Goal: Task Accomplishment & Management: Manage account settings

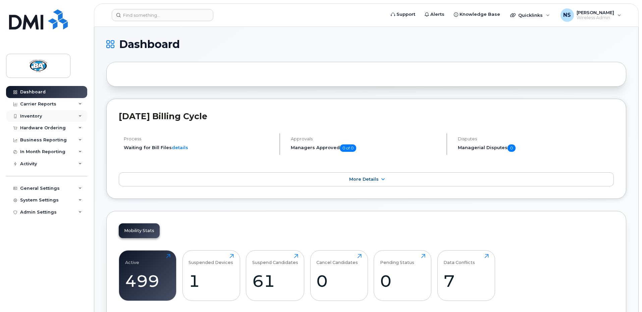
click at [23, 115] on div "Inventory" at bounding box center [31, 115] width 22 height 5
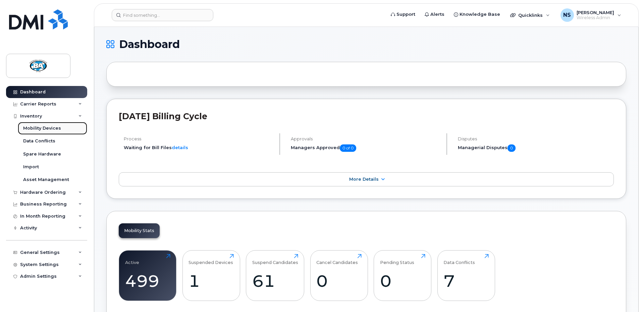
click at [31, 129] on div "Mobility Devices" at bounding box center [42, 128] width 38 height 6
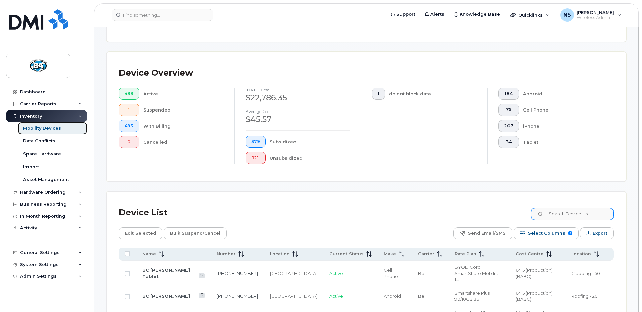
scroll to position [133, 0]
click at [582, 207] on input at bounding box center [573, 213] width 84 height 12
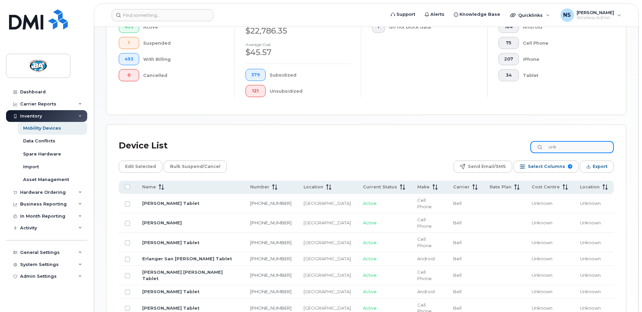
scroll to position [200, 0]
type input "unk"
click at [156, 200] on link "Steven Pesito Tablet" at bounding box center [170, 202] width 57 height 5
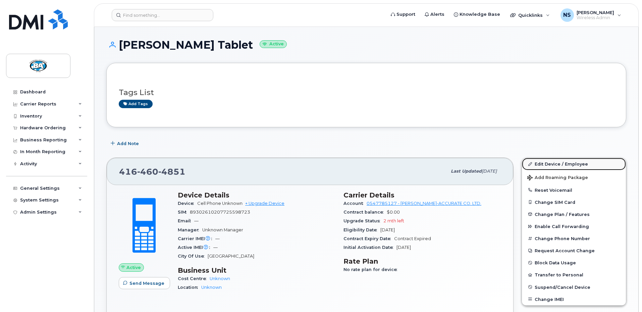
click at [548, 163] on link "Edit Device / Employee" at bounding box center [574, 164] width 104 height 12
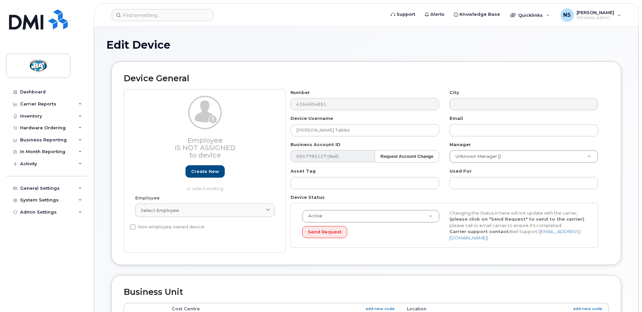
select select "13517909"
select select "12464032"
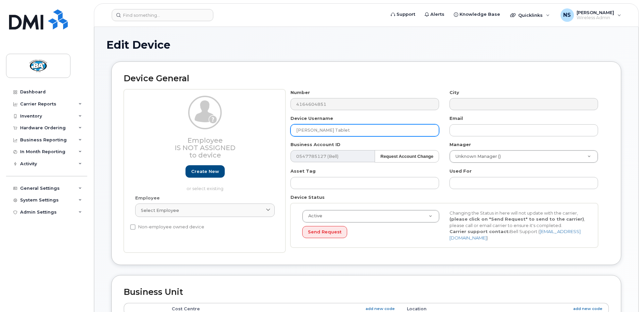
click at [297, 131] on input "[PERSON_NAME] Tablet" at bounding box center [365, 130] width 149 height 12
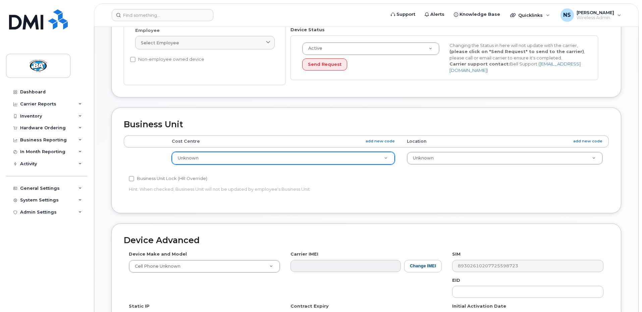
scroll to position [168, 0]
type input "BA [PERSON_NAME] Tablet"
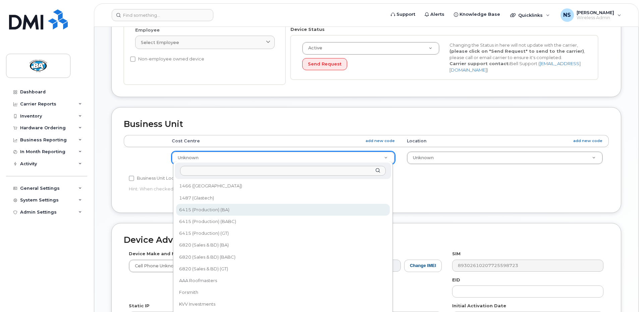
select select "13518061"
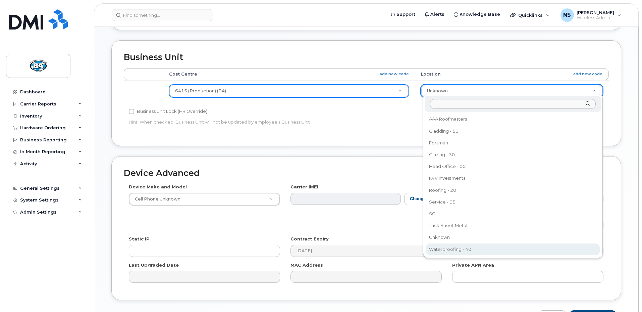
scroll to position [235, 0]
select select "29558527"
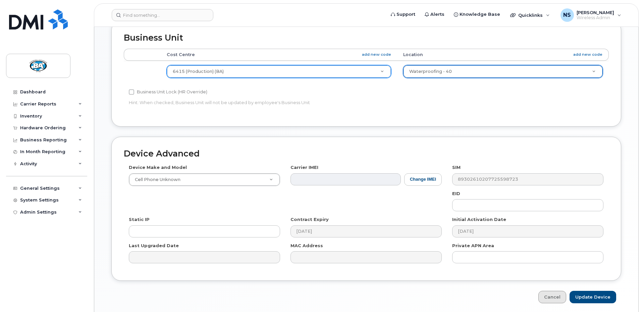
scroll to position [276, 0]
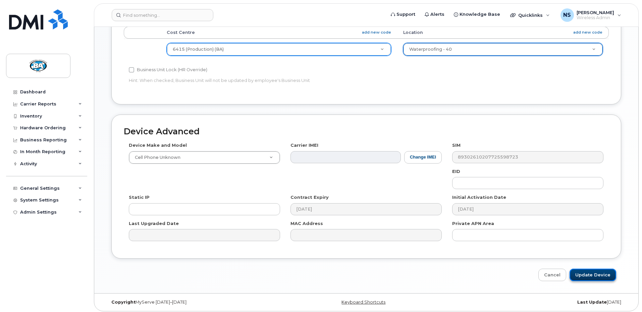
click at [593, 272] on input "Update Device" at bounding box center [593, 274] width 47 height 12
type input "Saving..."
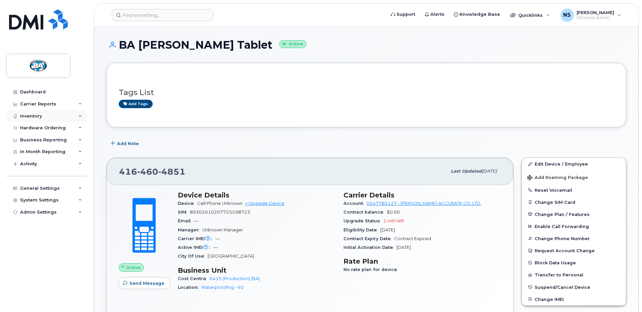
click at [33, 115] on div "Inventory" at bounding box center [31, 115] width 22 height 5
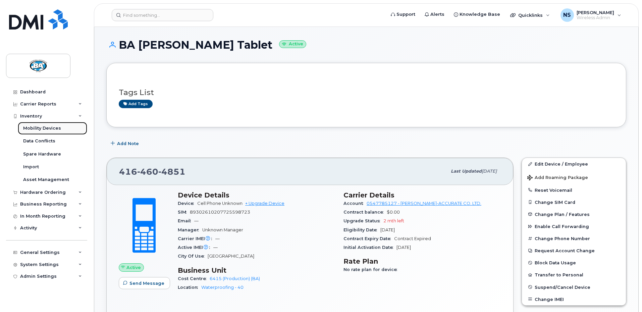
click at [35, 129] on div "Mobility Devices" at bounding box center [42, 128] width 38 height 6
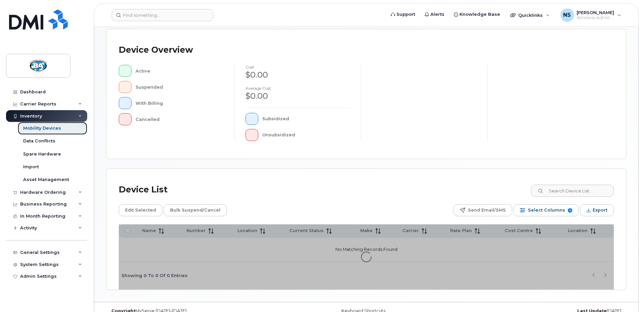
scroll to position [162, 0]
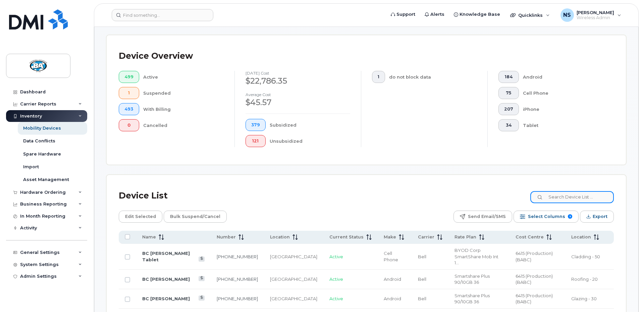
click at [573, 192] on input at bounding box center [573, 197] width 84 height 12
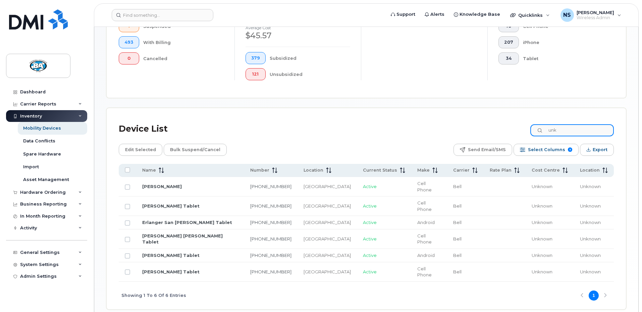
scroll to position [229, 0]
type input "unk"
click at [150, 183] on link "[PERSON_NAME]" at bounding box center [162, 185] width 40 height 5
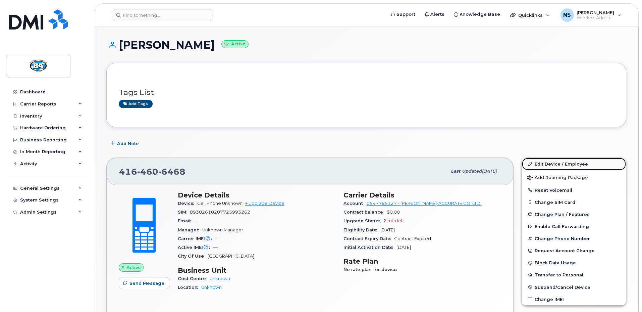
click at [547, 164] on link "Edit Device / Employee" at bounding box center [574, 164] width 104 height 12
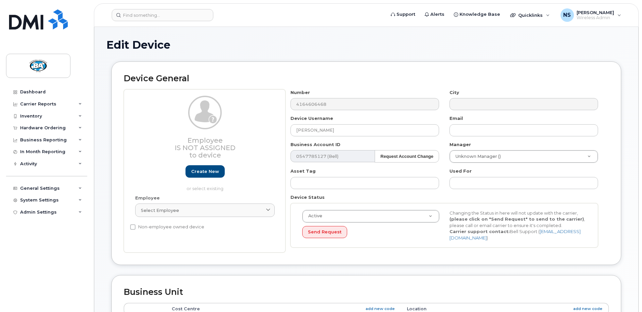
select select "13517909"
select select "12464032"
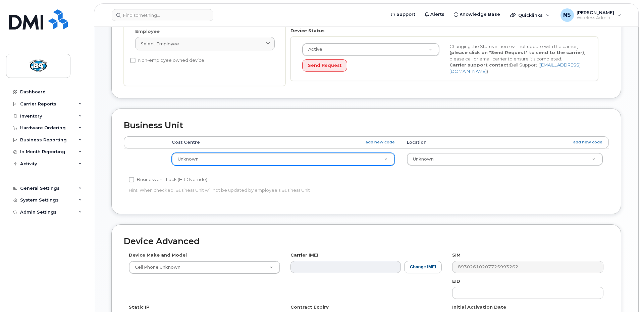
scroll to position [167, 0]
type input "BA [PERSON_NAME] Tablet"
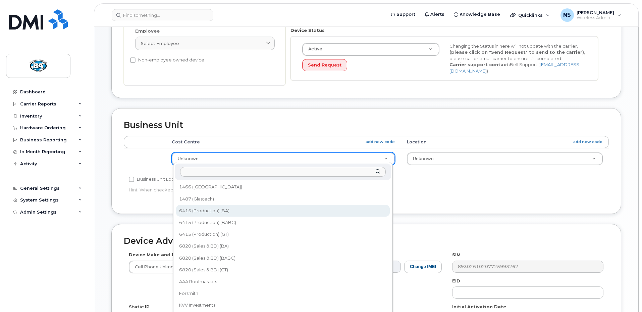
select select "13518061"
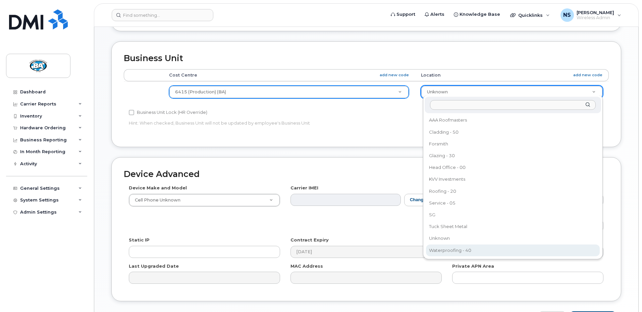
select select "29558527"
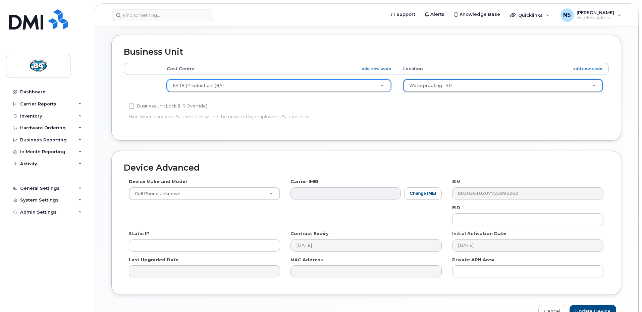
scroll to position [276, 0]
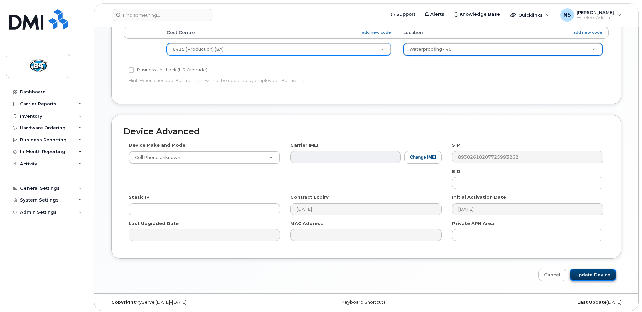
click at [593, 271] on input "Update Device" at bounding box center [593, 274] width 47 height 12
type input "Saving..."
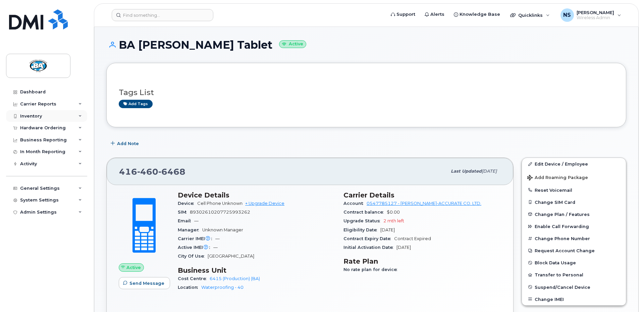
click at [30, 117] on div "Inventory" at bounding box center [31, 115] width 22 height 5
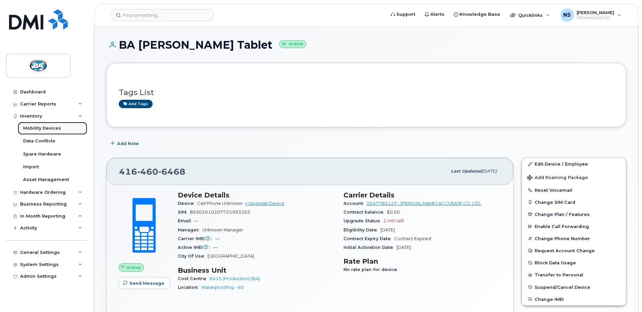
click at [28, 127] on div "Mobility Devices" at bounding box center [42, 128] width 38 height 6
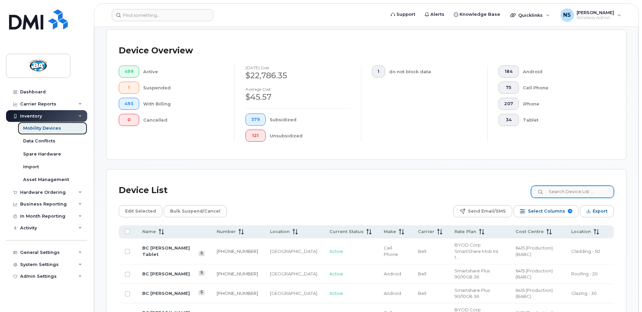
scroll to position [167, 0]
click at [571, 185] on input at bounding box center [573, 191] width 84 height 12
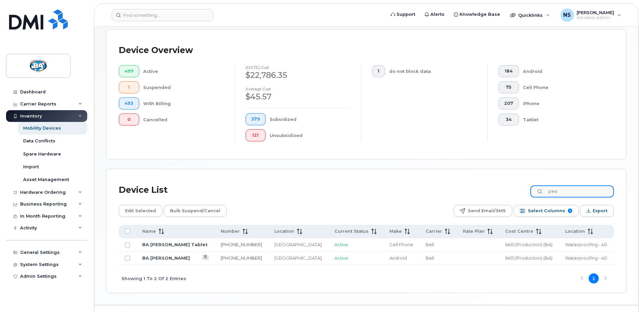
drag, startPoint x: 571, startPoint y: 184, endPoint x: 505, endPoint y: 195, distance: 66.4
click at [505, 195] on div "Device List pesi Edit Selected Bulk Suspend/Cancel Send Email/SMS Select Column…" at bounding box center [366, 236] width 495 height 111
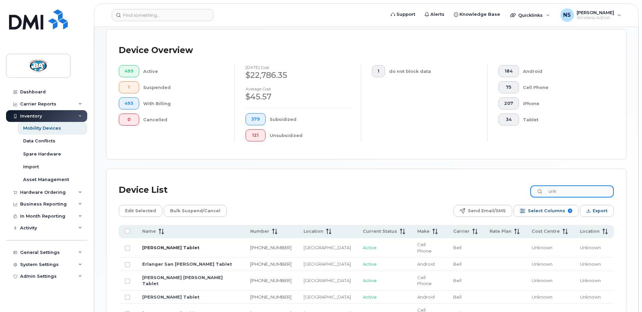
type input "unk"
click at [152, 245] on link "[PERSON_NAME] Tablet" at bounding box center [170, 247] width 57 height 5
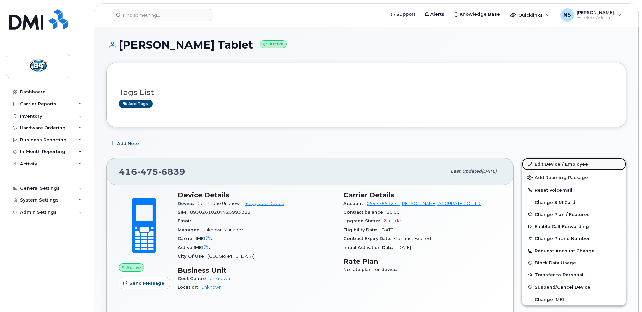
click at [550, 162] on link "Edit Device / Employee" at bounding box center [574, 164] width 104 height 12
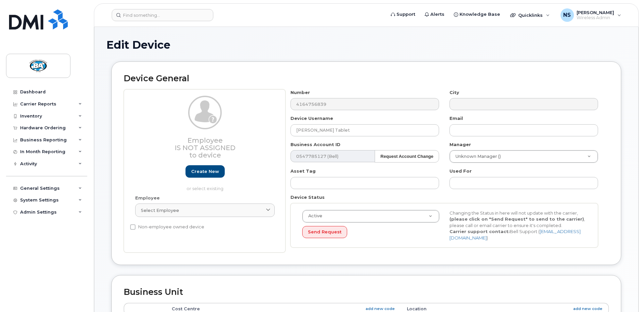
select select "13517909"
select select "12464032"
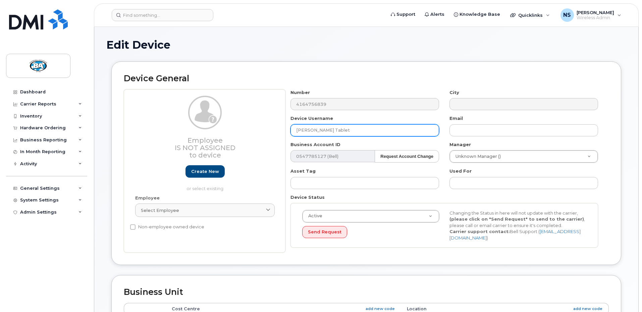
click at [295, 130] on input "[PERSON_NAME] Tablet" at bounding box center [365, 130] width 149 height 12
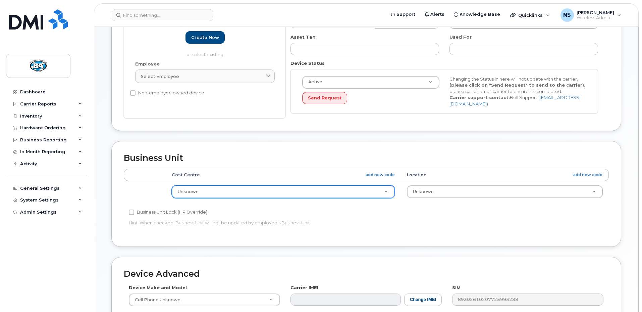
scroll to position [134, 0]
type input "BA [PERSON_NAME] Tablet"
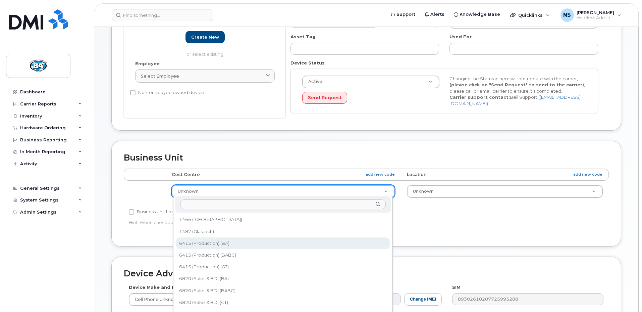
select select "13518061"
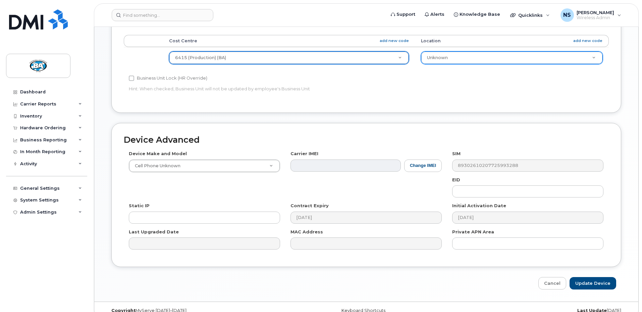
scroll to position [268, 0]
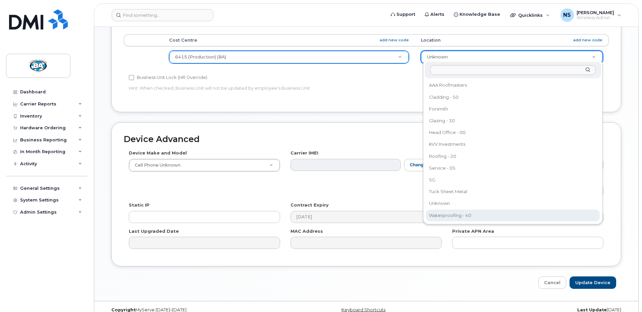
select select "29558527"
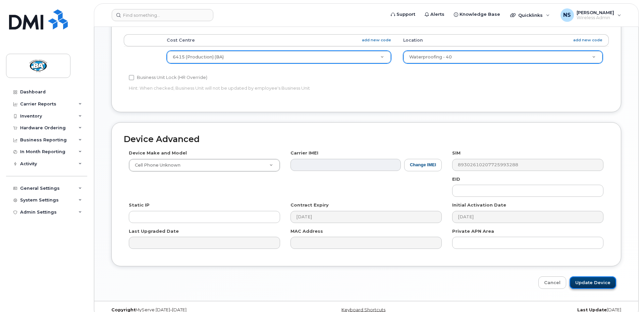
click at [591, 281] on input "Update Device" at bounding box center [593, 282] width 47 height 12
type input "Saving..."
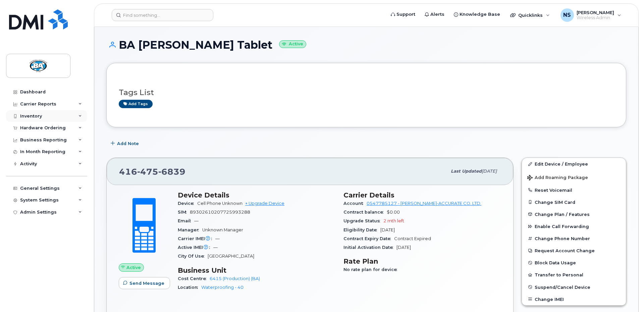
click at [33, 114] on div "Inventory" at bounding box center [31, 115] width 22 height 5
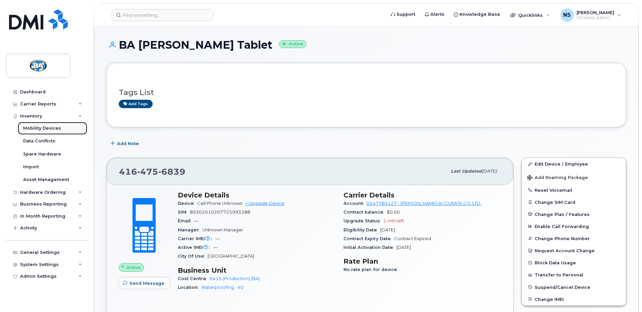
click at [32, 128] on div "Mobility Devices" at bounding box center [42, 128] width 38 height 6
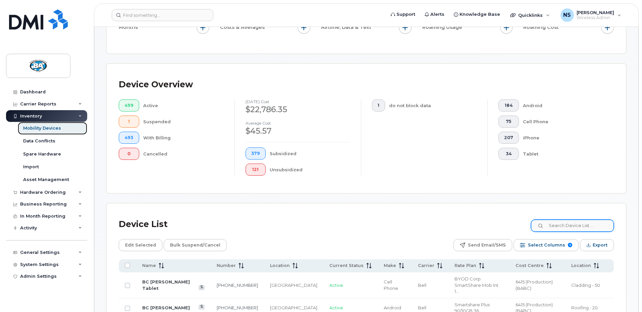
scroll to position [134, 0]
click at [574, 219] on input at bounding box center [573, 225] width 84 height 12
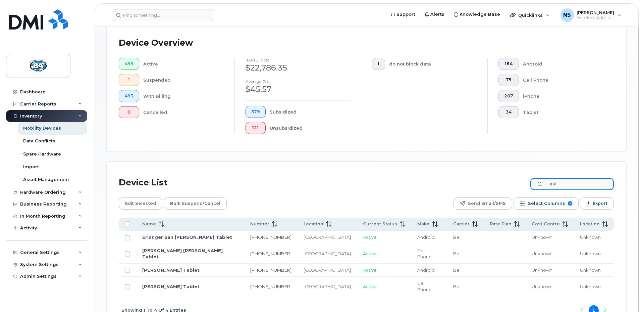
scroll to position [203, 0]
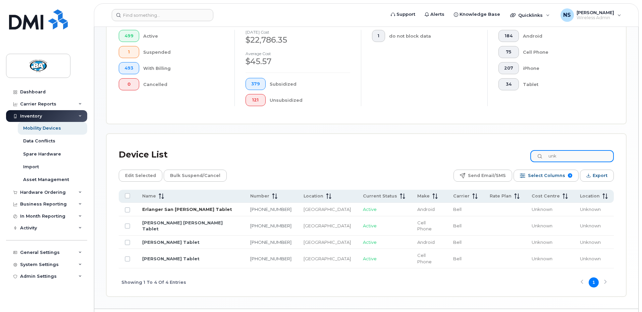
type input "unk"
click at [176, 206] on link "Erlanger San Felix Tablet" at bounding box center [187, 208] width 90 height 5
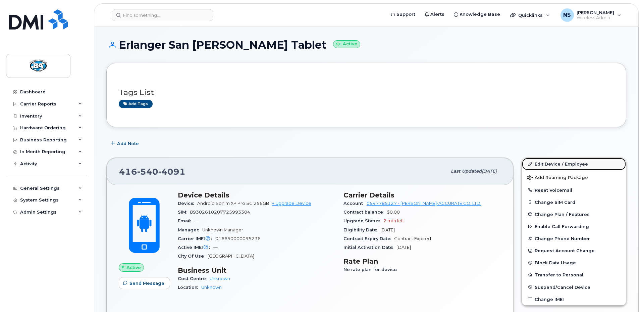
click at [572, 165] on link "Edit Device / Employee" at bounding box center [574, 164] width 104 height 12
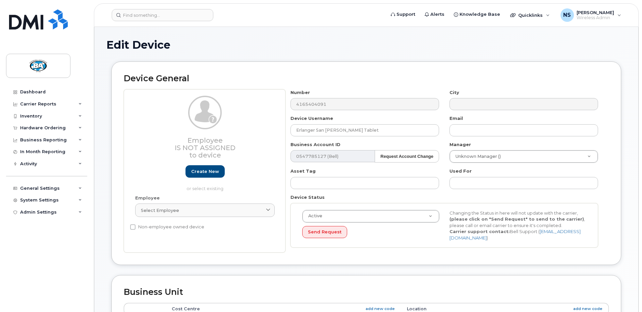
select select "13517909"
select select "12464032"
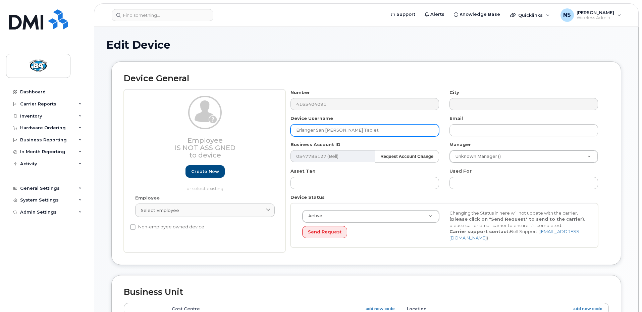
click at [296, 130] on input "Erlanger San Felix Tablet" at bounding box center [365, 130] width 149 height 12
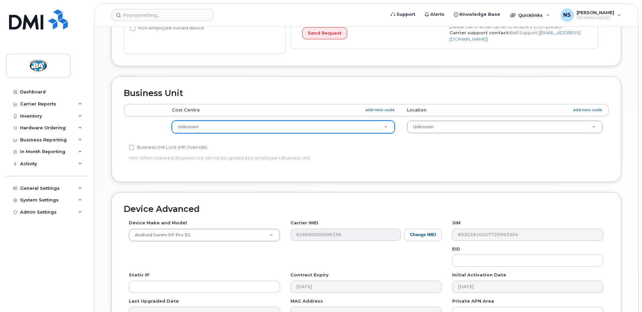
type input "[PERSON_NAME] San [PERSON_NAME] Tablet"
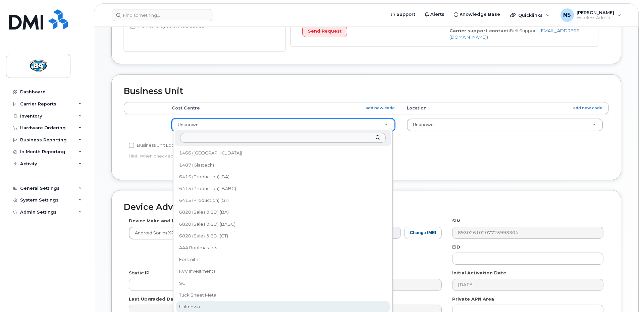
scroll to position [201, 0]
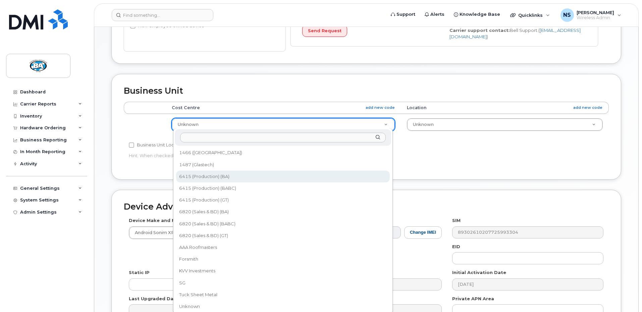
select select "13518061"
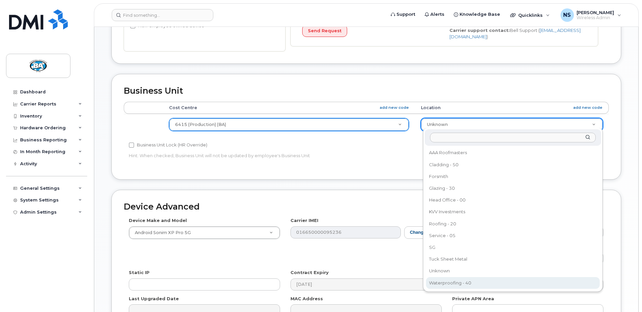
select select "29558527"
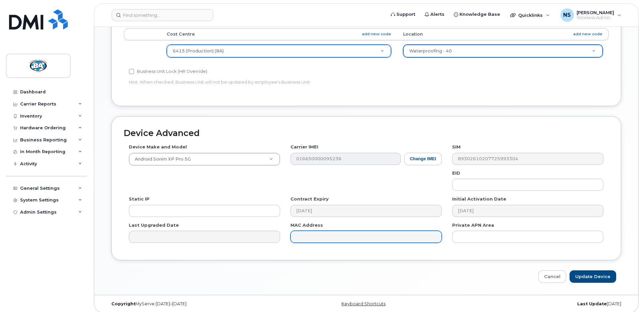
scroll to position [276, 0]
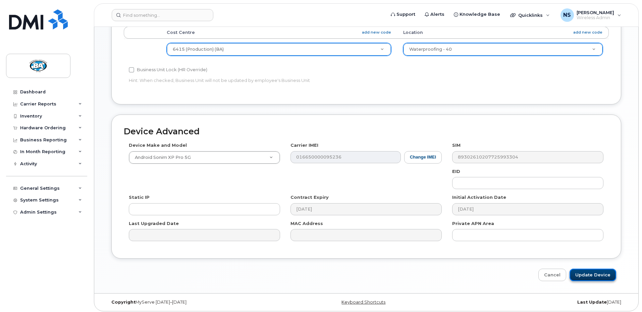
click at [601, 274] on input "Update Device" at bounding box center [593, 274] width 47 height 12
type input "Saving..."
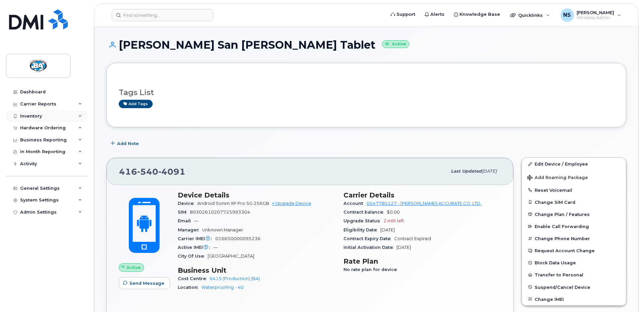
click at [20, 114] on div "Inventory" at bounding box center [31, 115] width 22 height 5
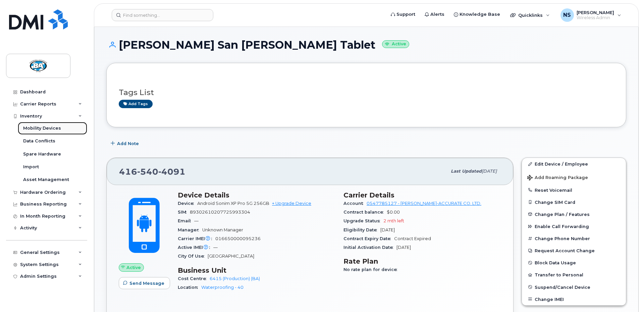
click at [33, 127] on div "Mobility Devices" at bounding box center [42, 128] width 38 height 6
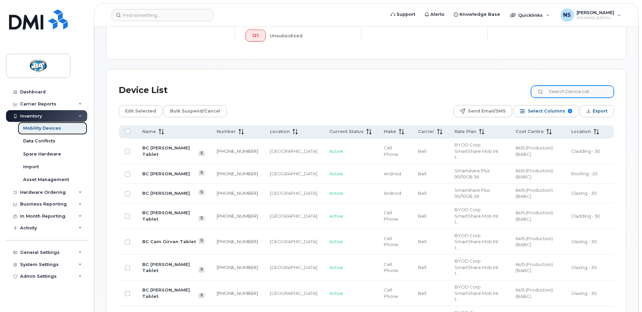
scroll to position [268, 0]
click at [573, 85] on input at bounding box center [573, 90] width 84 height 12
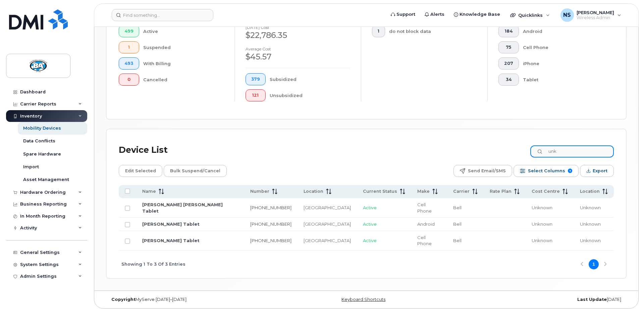
scroll to position [189, 0]
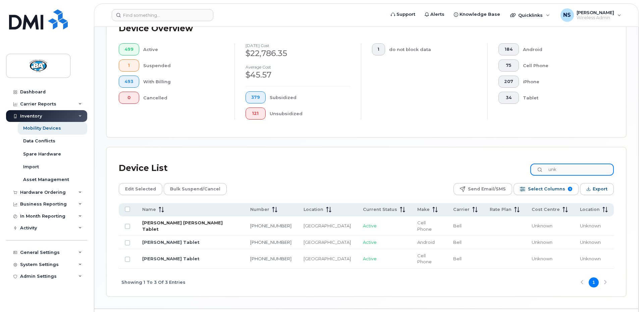
type input "unk"
click at [160, 220] on link "[PERSON_NAME] [PERSON_NAME] Tablet" at bounding box center [182, 226] width 81 height 12
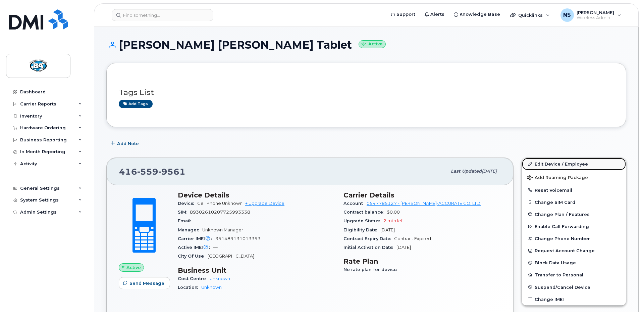
click at [553, 159] on link "Edit Device / Employee" at bounding box center [574, 164] width 104 height 12
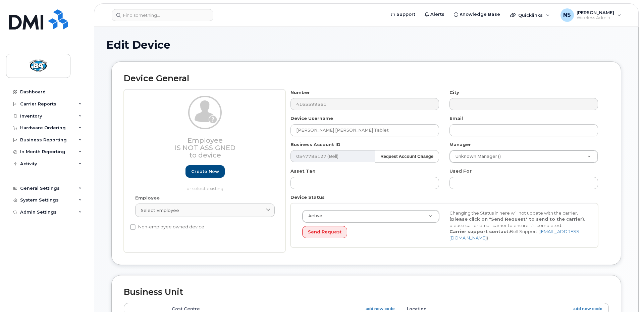
select select "13517909"
select select "12464032"
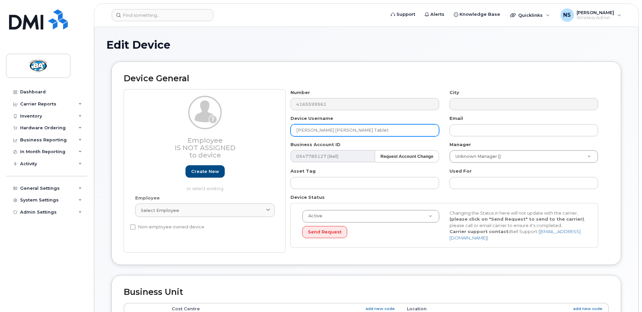
click at [296, 131] on input "[PERSON_NAME] [PERSON_NAME] Tablet" at bounding box center [365, 130] width 149 height 12
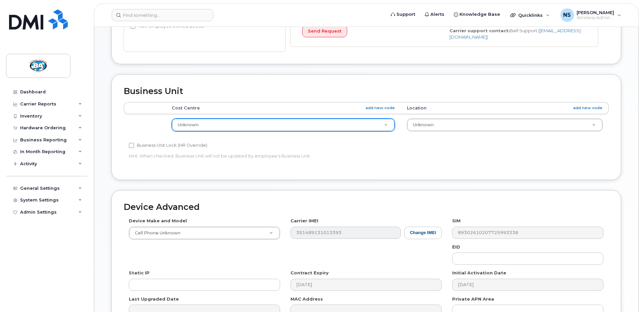
scroll to position [201, 0]
type input "BA Dayshawn [PERSON_NAME] Tablet"
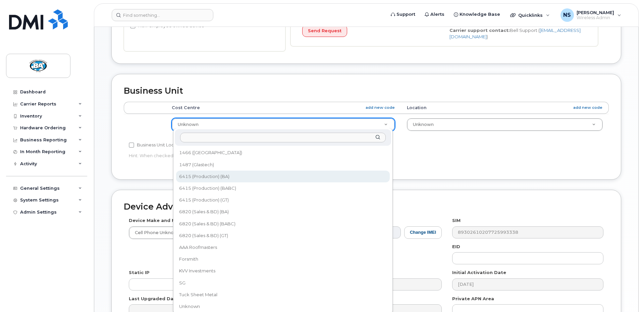
drag, startPoint x: 205, startPoint y: 178, endPoint x: 253, endPoint y: 177, distance: 47.7
select select "13518061"
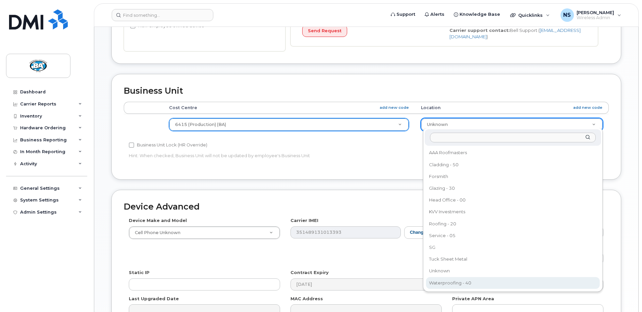
select select "29558527"
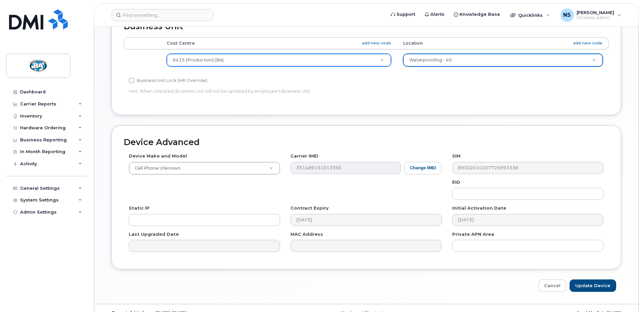
scroll to position [276, 0]
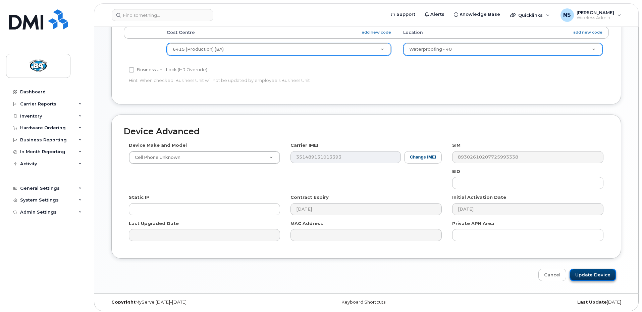
click at [581, 273] on input "Update Device" at bounding box center [593, 274] width 47 height 12
type input "Saving..."
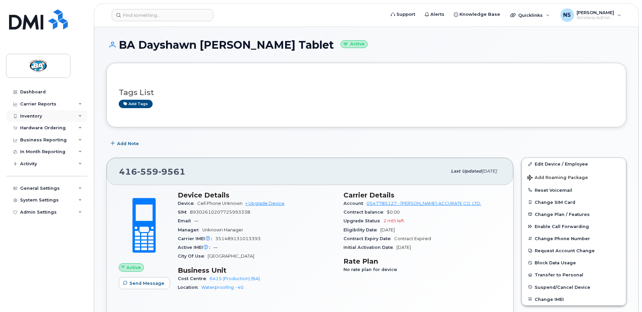
click at [33, 114] on div "Inventory" at bounding box center [31, 115] width 22 height 5
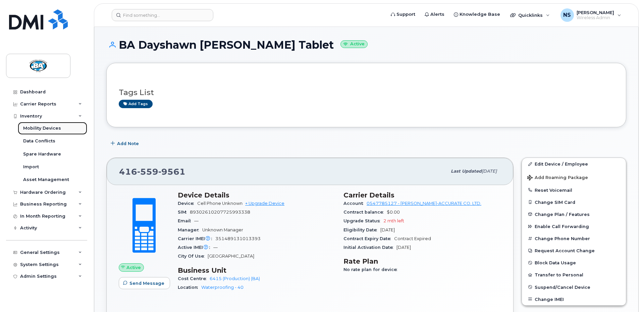
click at [34, 127] on div "Mobility Devices" at bounding box center [42, 128] width 38 height 6
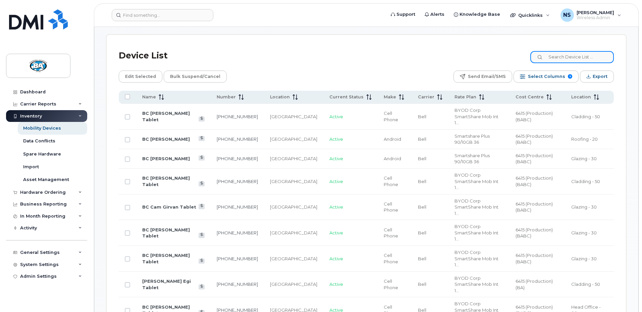
scroll to position [302, 0]
click at [569, 53] on input at bounding box center [573, 57] width 84 height 12
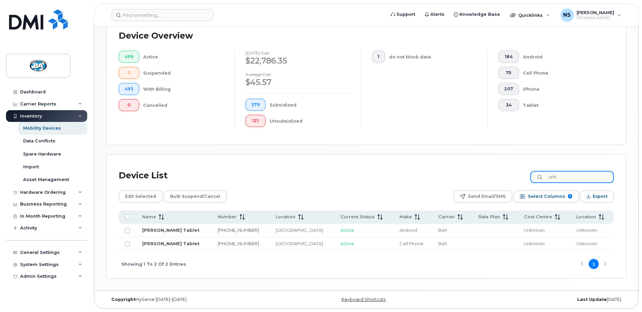
scroll to position [176, 0]
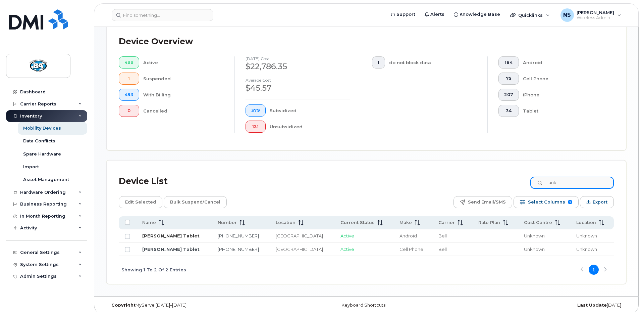
type input "unk"
click at [165, 233] on link "Joe Postica Tablet" at bounding box center [170, 235] width 57 height 5
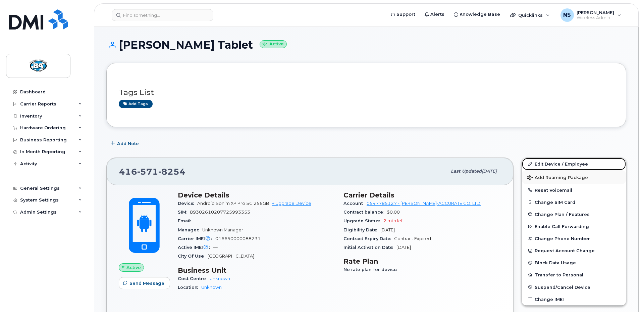
click at [567, 162] on link "Edit Device / Employee" at bounding box center [574, 164] width 104 height 12
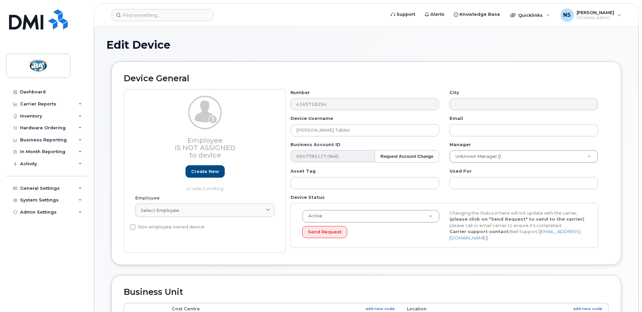
select select "13517909"
select select "12464032"
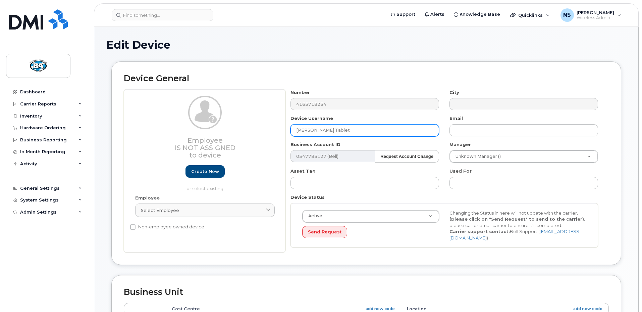
click at [296, 131] on input "Joe Postica Tablet" at bounding box center [365, 130] width 149 height 12
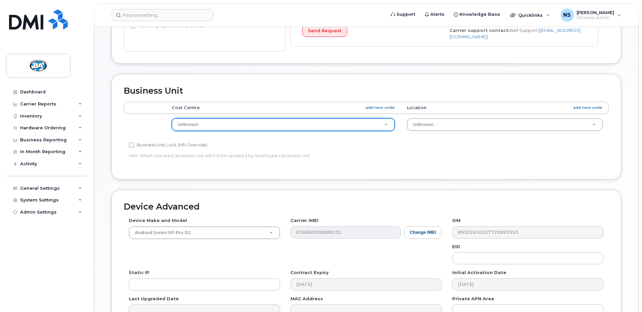
type input "BA [PERSON_NAME] Tablet"
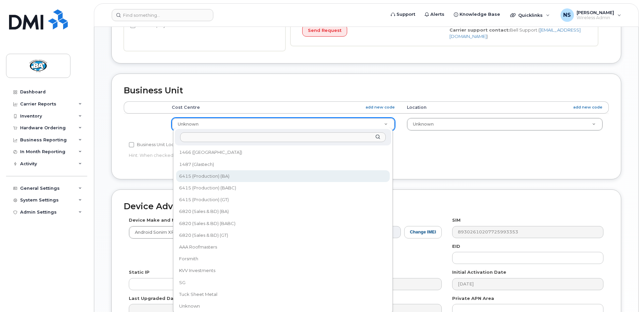
select select "13518061"
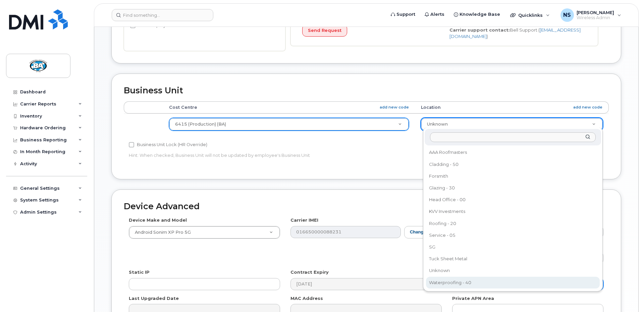
select select "29558527"
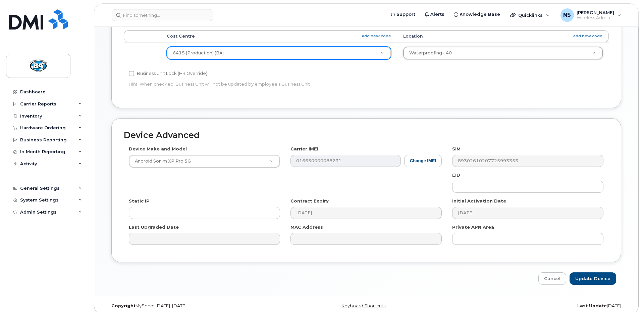
scroll to position [276, 0]
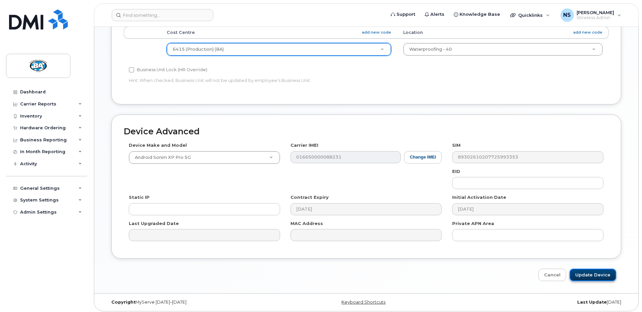
click at [585, 272] on input "Update Device" at bounding box center [593, 274] width 47 height 12
type input "Saving..."
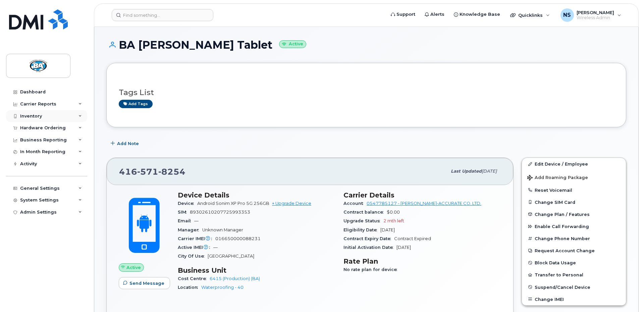
click at [36, 115] on div "Inventory" at bounding box center [31, 115] width 22 height 5
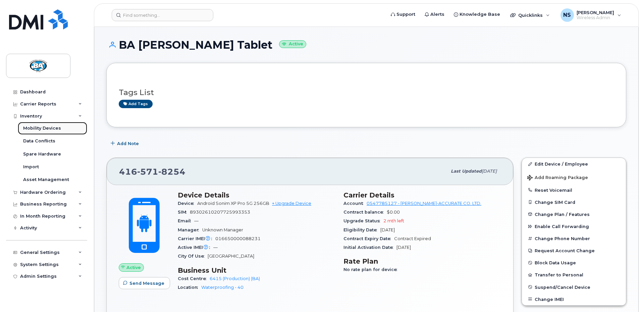
click at [30, 127] on div "Mobility Devices" at bounding box center [42, 128] width 38 height 6
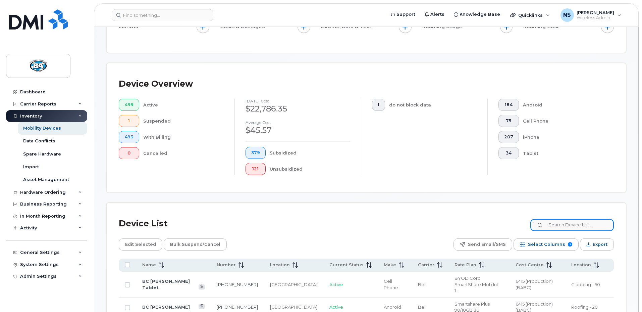
scroll to position [134, 0]
click at [569, 222] on input at bounding box center [573, 224] width 84 height 12
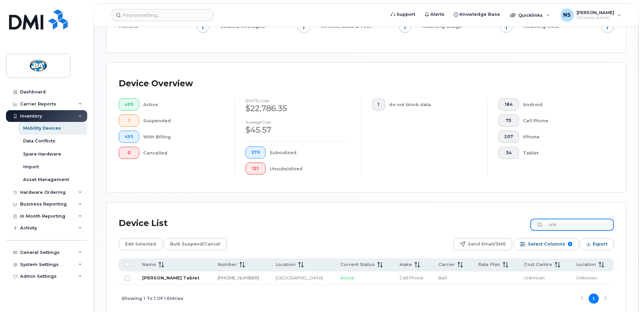
type input "unk"
click at [169, 275] on link "[PERSON_NAME] Tablet" at bounding box center [170, 277] width 57 height 5
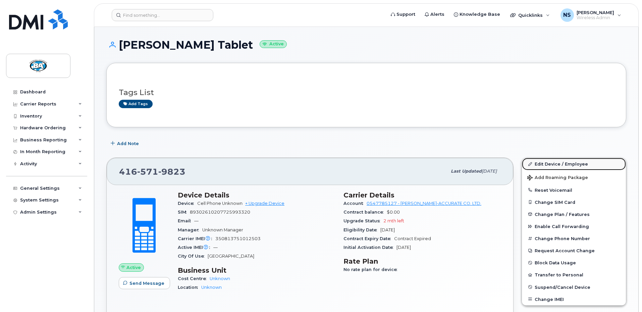
click at [552, 163] on link "Edit Device / Employee" at bounding box center [574, 164] width 104 height 12
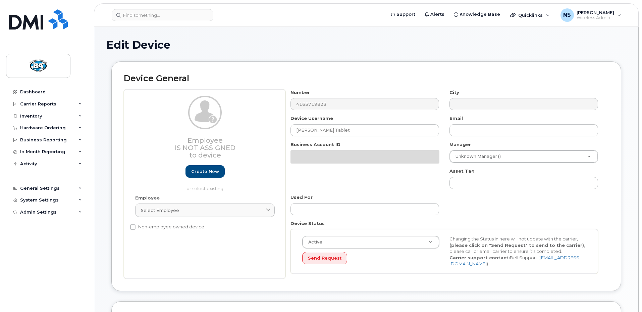
select select "13517909"
select select "12464032"
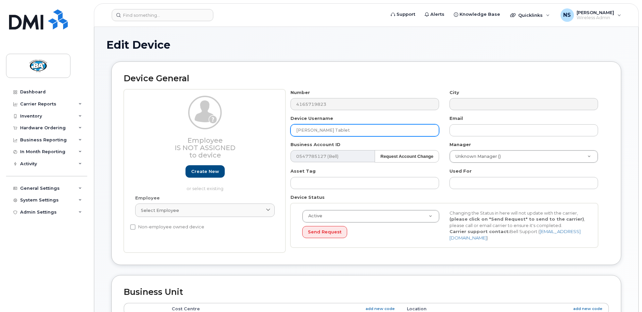
click at [296, 130] on input "Rob Thompson Tablet" at bounding box center [365, 130] width 149 height 12
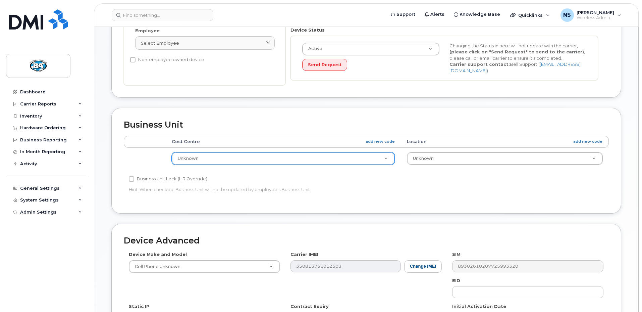
type input "BA [PERSON_NAME] Tablet"
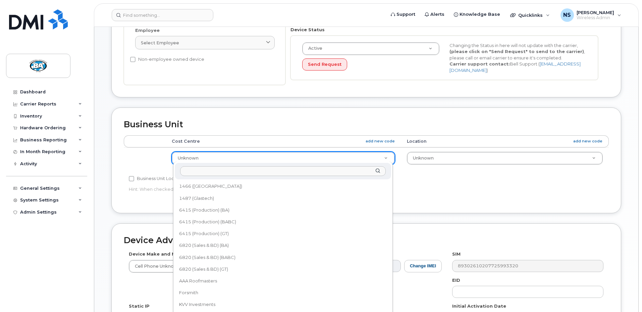
scroll to position [168, 0]
select select "13518061"
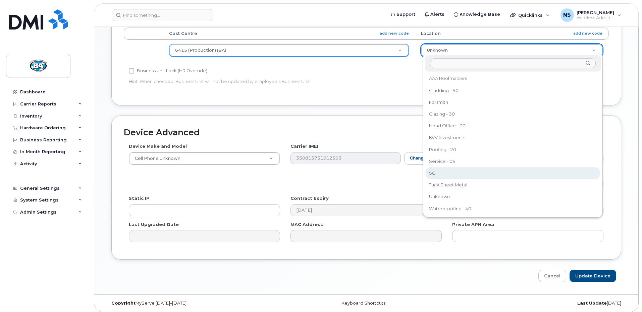
scroll to position [276, 0]
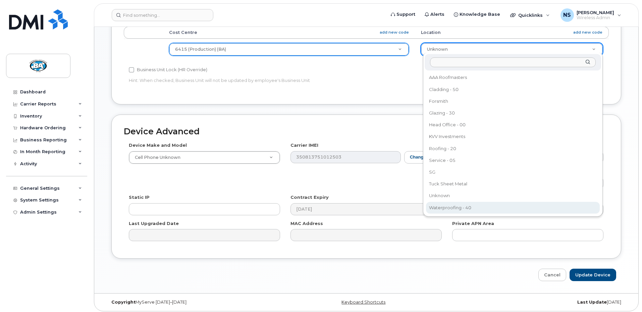
select select "29558527"
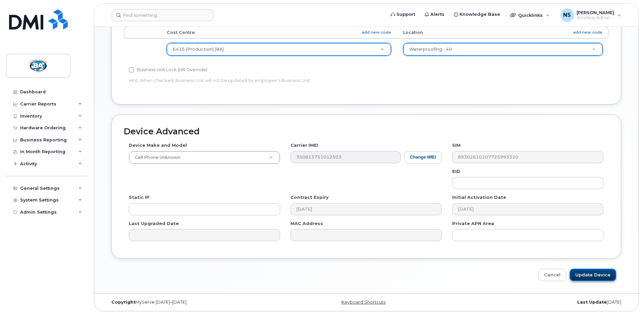
click at [588, 269] on input "Update Device" at bounding box center [593, 274] width 47 height 12
type input "Saving..."
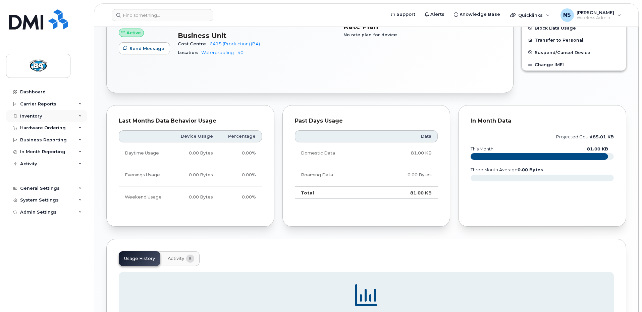
click at [33, 116] on div "Inventory" at bounding box center [31, 115] width 22 height 5
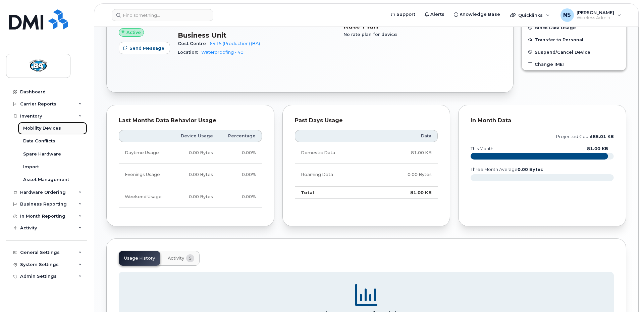
click at [32, 126] on div "Mobility Devices" at bounding box center [42, 128] width 38 height 6
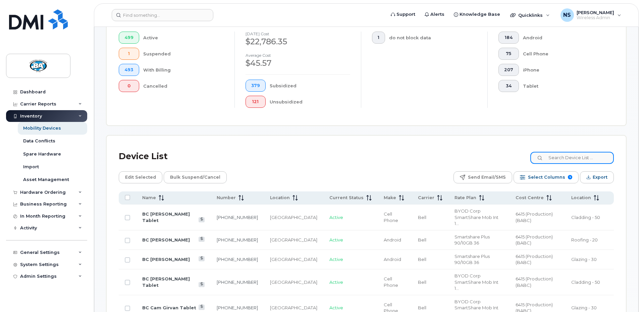
click at [575, 153] on input at bounding box center [573, 158] width 84 height 12
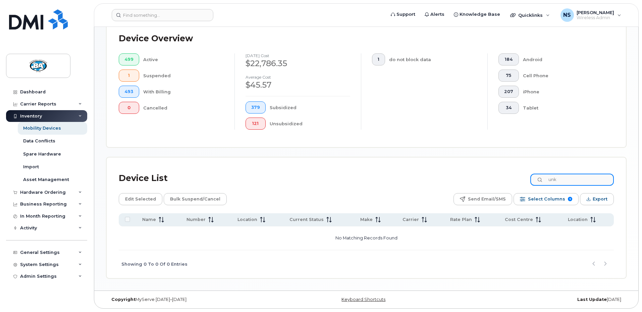
scroll to position [174, 0]
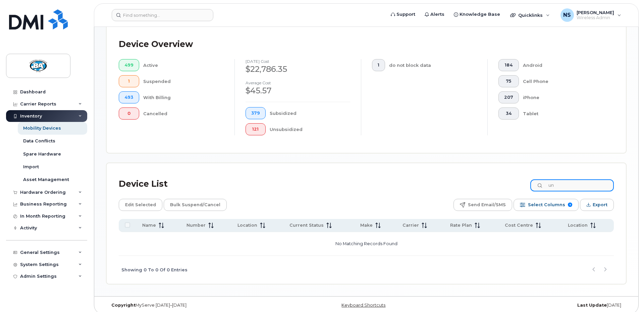
type input "u"
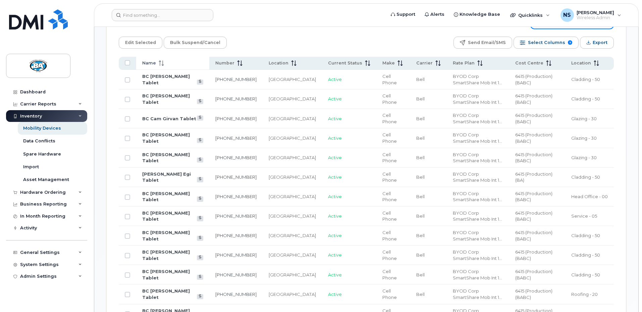
scroll to position [335, 0]
type input "tablet"
click at [161, 61] on icon at bounding box center [161, 63] width 5 height 5
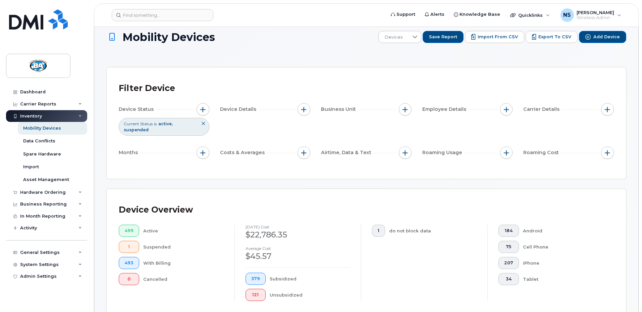
scroll to position [0, 0]
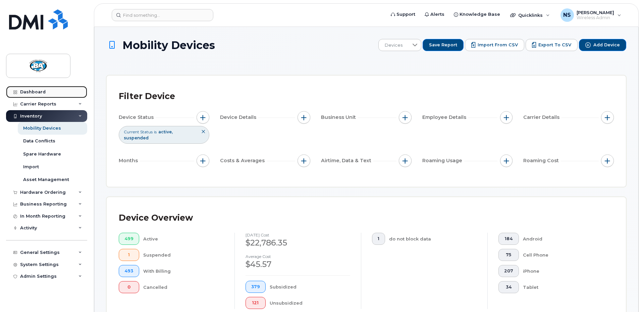
click at [29, 92] on div "Dashboard" at bounding box center [33, 91] width 26 height 5
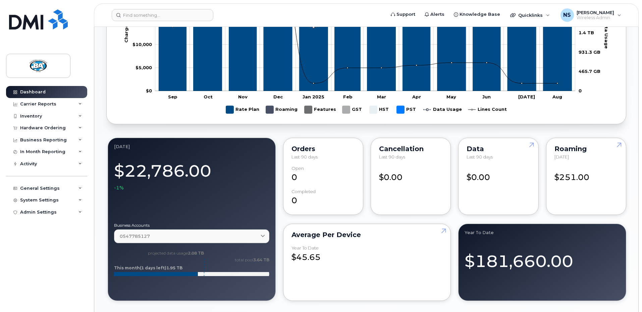
scroll to position [403, 0]
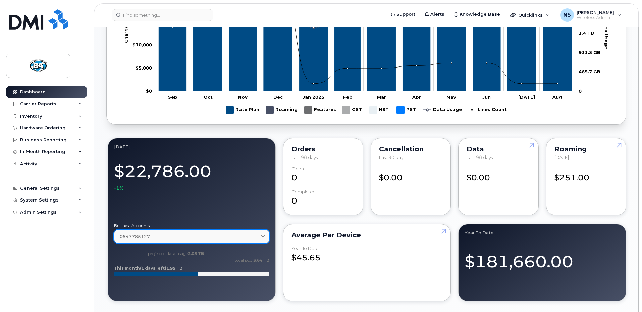
click at [264, 235] on icon at bounding box center [263, 236] width 4 height 4
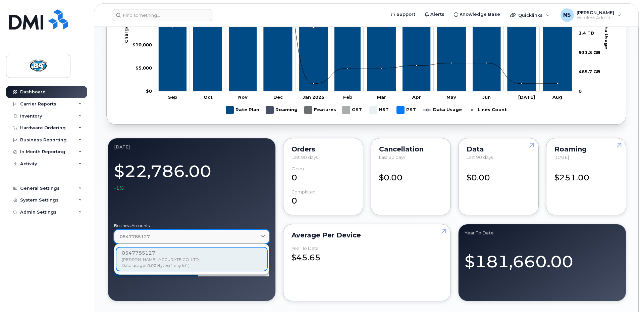
click at [264, 235] on icon at bounding box center [263, 236] width 4 height 4
click at [33, 268] on div "Dashboard Carrier Reports Monthly Billing Data Daily Data Pooling Data Behavior…" at bounding box center [47, 194] width 83 height 216
